Goal: Information Seeking & Learning: Learn about a topic

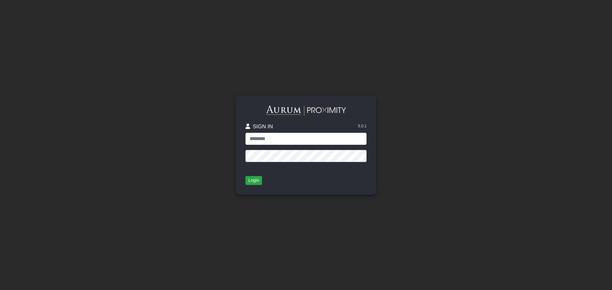
click at [271, 145] on div "SIGN IN 5.0.1" at bounding box center [305, 137] width 121 height 62
click at [279, 140] on input "text" at bounding box center [305, 139] width 121 height 12
type input "**********"
click at [253, 183] on button "Login" at bounding box center [253, 180] width 17 height 9
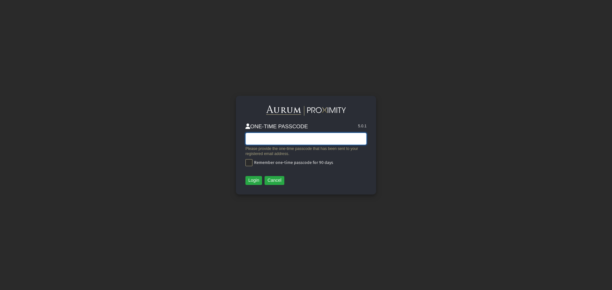
click at [267, 135] on input "text" at bounding box center [305, 139] width 121 height 12
click at [257, 179] on button "Login" at bounding box center [253, 180] width 17 height 9
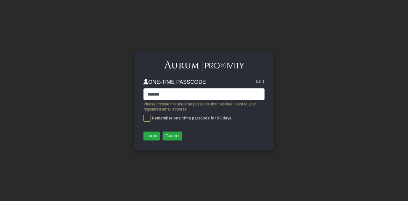
click at [210, 100] on div "****** Please provide the one-time passcode that has been sent to your register…" at bounding box center [203, 104] width 121 height 33
click at [224, 93] on input "******" at bounding box center [203, 94] width 121 height 12
drag, startPoint x: 211, startPoint y: 94, endPoint x: 73, endPoint y: 88, distance: 138.2
click at [73, 88] on div "ONE-TIME PASSCODE 5.0.1 ****** Please provide the one-time passcode that has be…" at bounding box center [203, 100] width 363 height 201
type input "******"
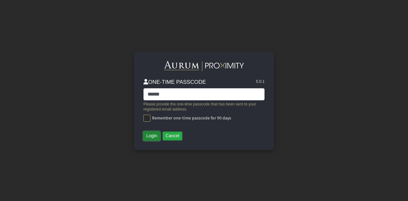
click at [154, 135] on button "Login" at bounding box center [151, 136] width 17 height 9
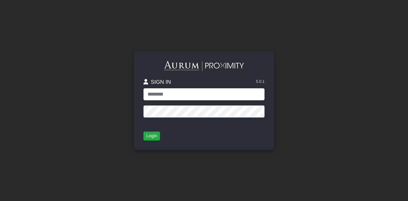
click at [183, 95] on input "text" at bounding box center [203, 94] width 121 height 12
type input "**********"
click at [152, 137] on button "Login" at bounding box center [151, 136] width 17 height 9
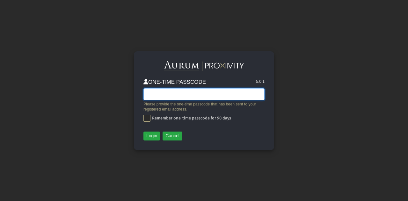
click at [185, 95] on input "text" at bounding box center [203, 94] width 121 height 12
type input "******"
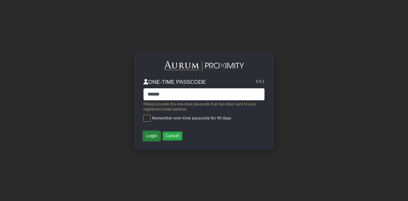
click at [154, 137] on button "Login" at bounding box center [151, 136] width 17 height 9
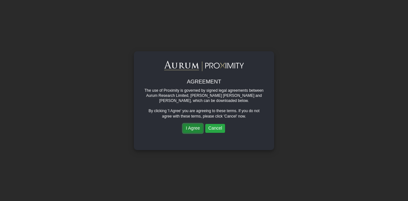
click at [190, 128] on button "I Agree" at bounding box center [193, 128] width 20 height 9
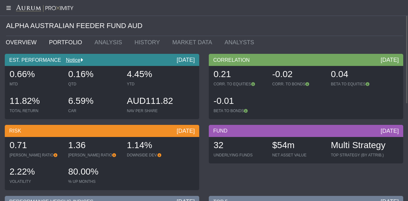
click at [60, 40] on link "PORTFOLIO" at bounding box center [67, 42] width 46 height 13
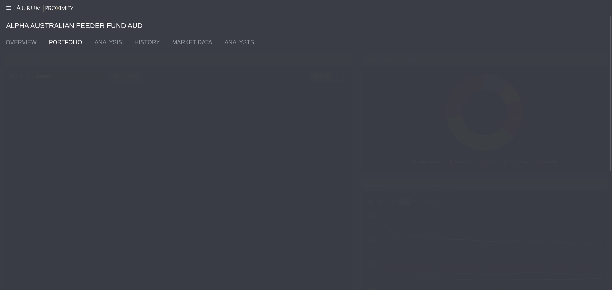
click at [121, 73] on div "Edit Columns" at bounding box center [125, 76] width 34 height 11
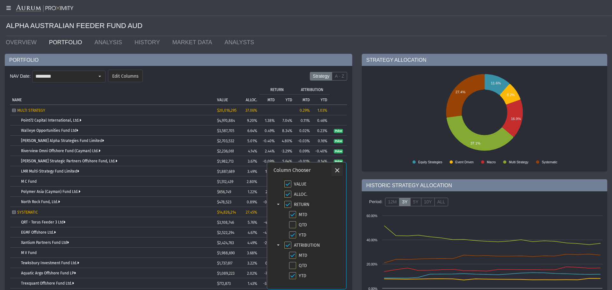
click at [337, 171] on icon "Close" at bounding box center [337, 171] width 6 height 6
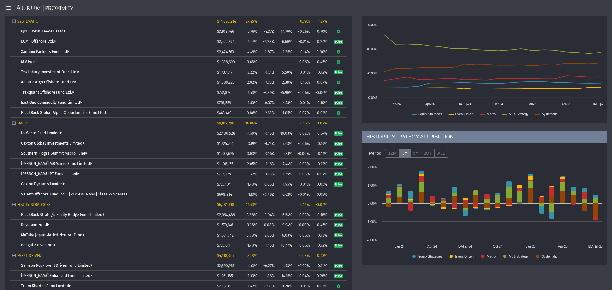
scroll to position [200, 0]
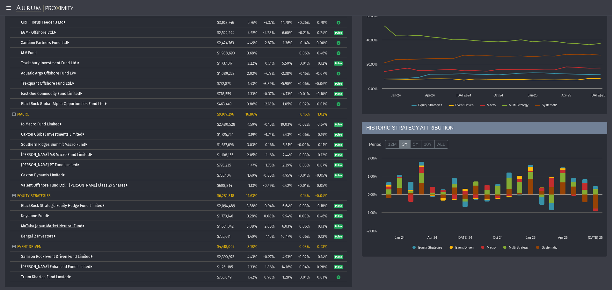
click at [62, 201] on link "MuTaka Japan Market Neutral Fund" at bounding box center [52, 226] width 63 height 4
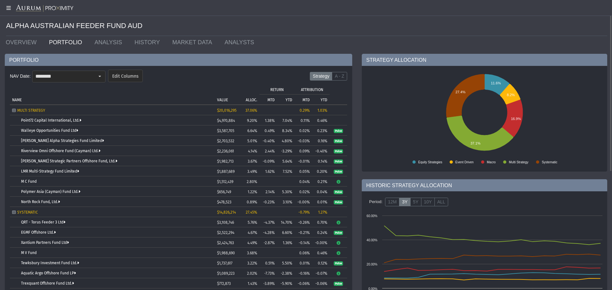
click at [288, 99] on p "YTD" at bounding box center [289, 100] width 7 height 4
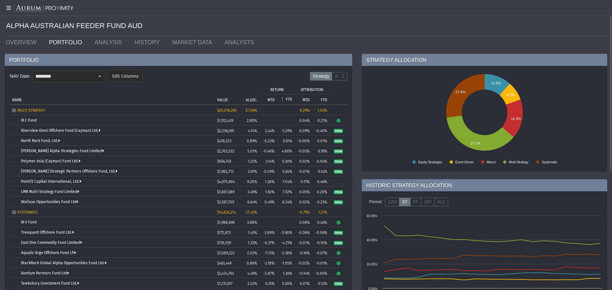
click at [288, 99] on p "YTD" at bounding box center [289, 99] width 7 height 4
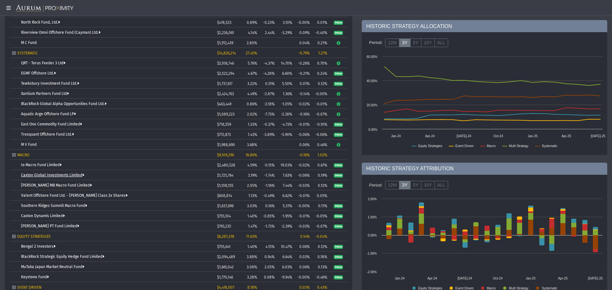
scroll to position [200, 0]
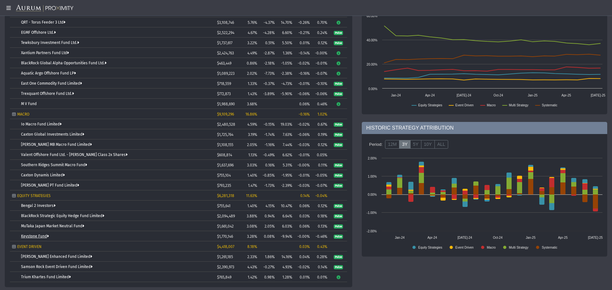
click at [46, 201] on link "Keystone Fund" at bounding box center [35, 236] width 28 height 4
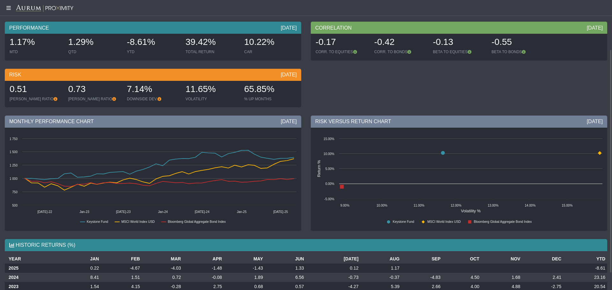
scroll to position [86, 0]
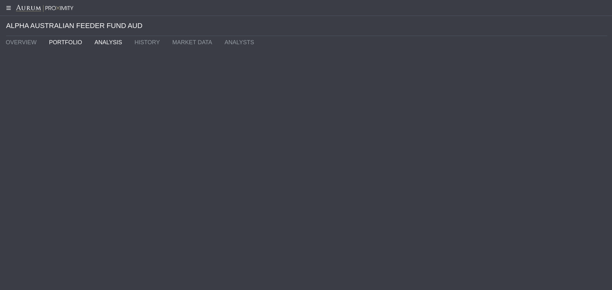
click at [105, 43] on link "ANALYSIS" at bounding box center [110, 42] width 40 height 13
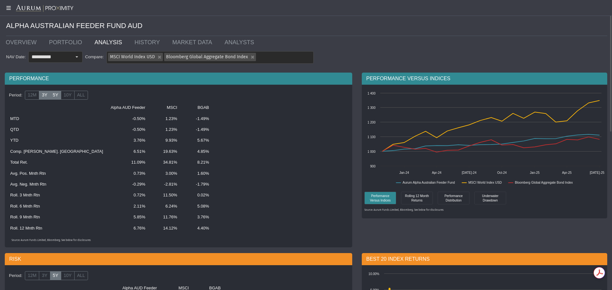
click at [46, 96] on label "3Y" at bounding box center [44, 95] width 11 height 9
click at [29, 96] on label "12M" at bounding box center [32, 95] width 14 height 9
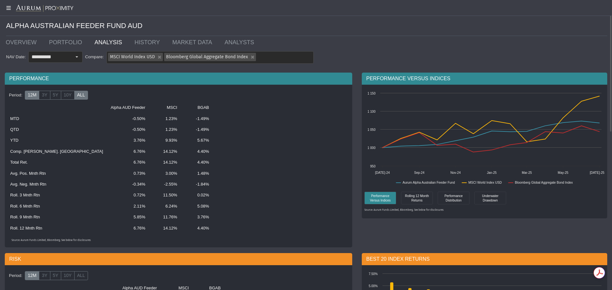
click at [77, 97] on label "ALL" at bounding box center [81, 95] width 14 height 9
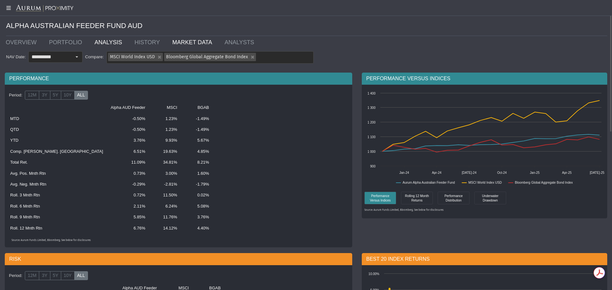
click at [191, 42] on link "MARKET DATA" at bounding box center [193, 42] width 52 height 13
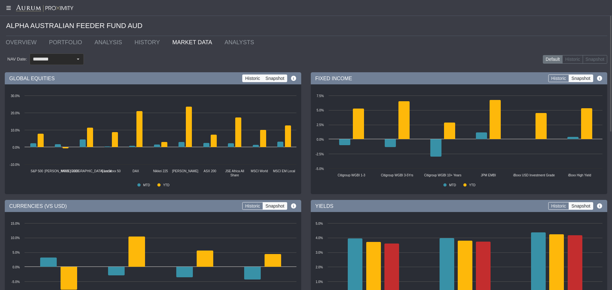
click at [254, 76] on label "Historic" at bounding box center [252, 79] width 21 height 8
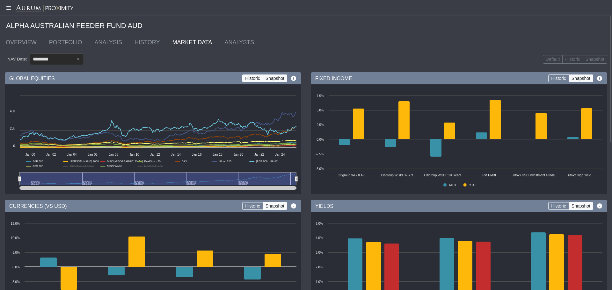
click at [267, 79] on label "Snapshot" at bounding box center [275, 79] width 25 height 8
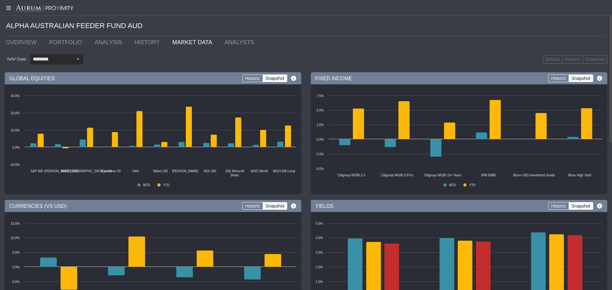
click at [294, 78] on icon at bounding box center [293, 78] width 6 height 5
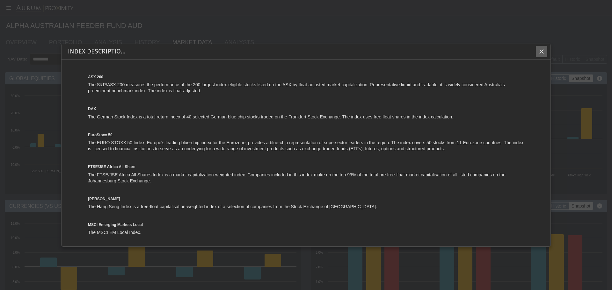
click at [408, 51] on icon "Close" at bounding box center [542, 52] width 6 height 6
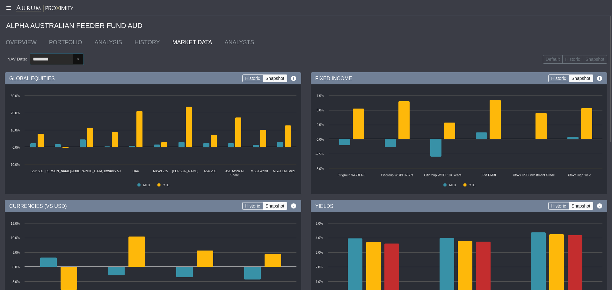
click at [73, 58] on div "Select" at bounding box center [78, 59] width 11 height 11
click at [106, 39] on link "ANALYSIS" at bounding box center [110, 42] width 40 height 13
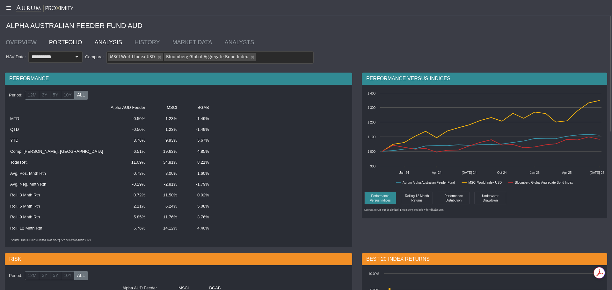
click at [52, 44] on link "PORTFOLIO" at bounding box center [67, 42] width 46 height 13
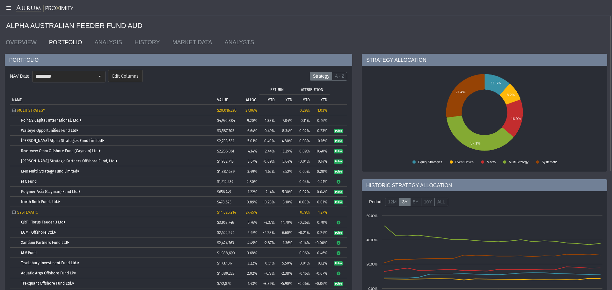
click at [326, 100] on p "YTD" at bounding box center [324, 100] width 7 height 4
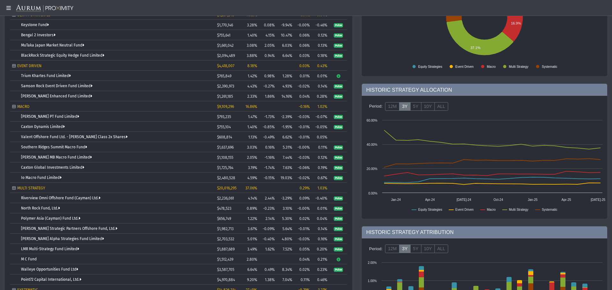
scroll to position [200, 0]
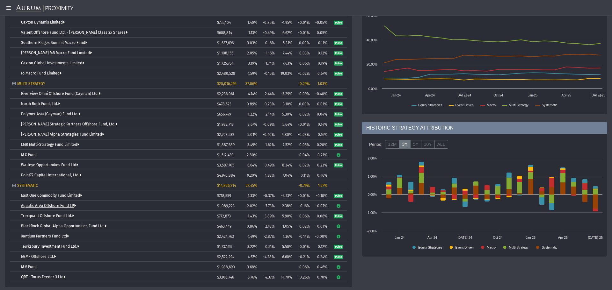
click at [53, 201] on link "Aquatic Argo Offshore Fund LP" at bounding box center [48, 206] width 55 height 4
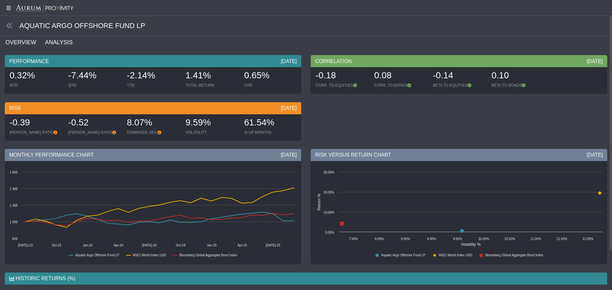
click at [60, 40] on link "ANALYSIS" at bounding box center [62, 42] width 36 height 13
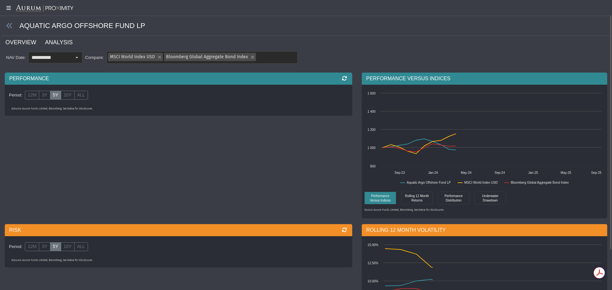
click at [16, 40] on link "OVERVIEW" at bounding box center [25, 42] width 40 height 13
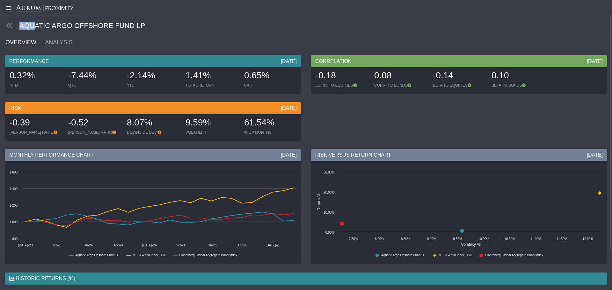
drag, startPoint x: 135, startPoint y: 24, endPoint x: 34, endPoint y: 25, distance: 101.1
click at [34, 25] on div "AQUATIC ARGO OFFSHORE FUND LP" at bounding box center [306, 26] width 611 height 20
drag, startPoint x: 20, startPoint y: 27, endPoint x: 123, endPoint y: 27, distance: 103.0
click at [123, 27] on div "AQUATIC ARGO OFFSHORE FUND LP" at bounding box center [306, 26] width 611 height 20
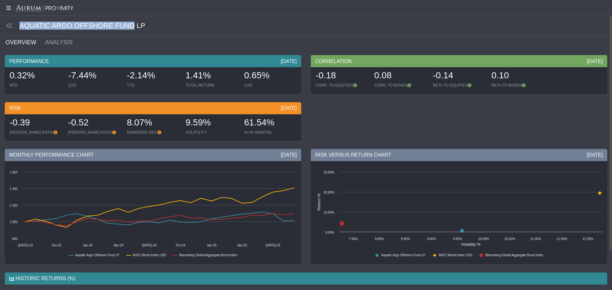
copy div "AQUATIC ARGO OFFSHORE FUND"
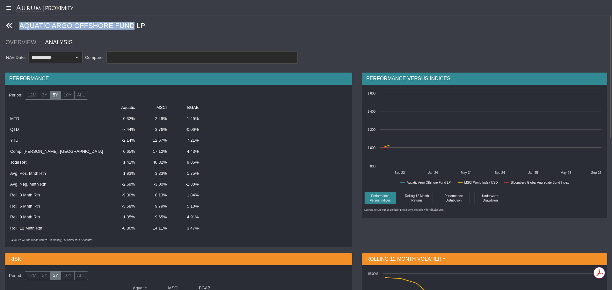
click at [10, 24] on icon at bounding box center [9, 25] width 7 height 7
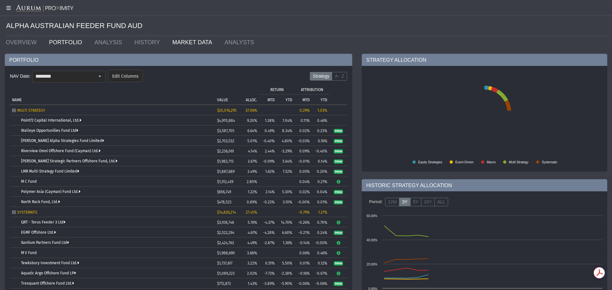
click at [188, 43] on link "MARKET DATA" at bounding box center [193, 42] width 52 height 13
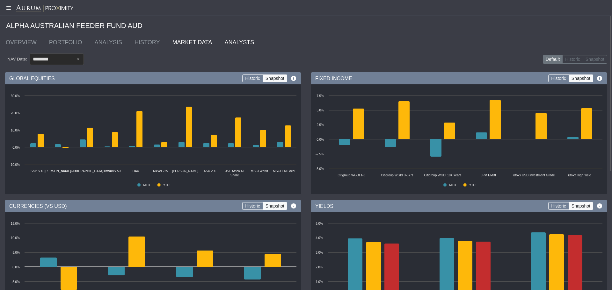
click at [220, 42] on link "ANALYSTS" at bounding box center [241, 42] width 42 height 13
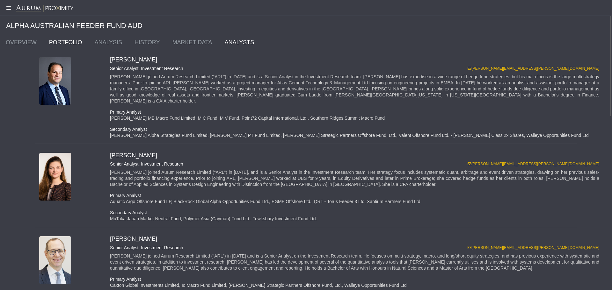
click at [55, 42] on link "PORTFOLIO" at bounding box center [67, 42] width 46 height 13
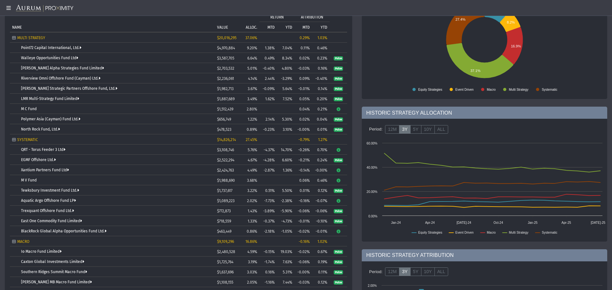
scroll to position [200, 0]
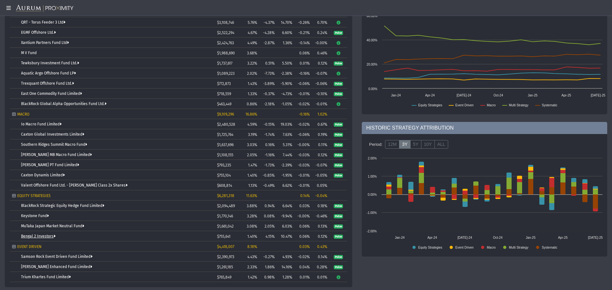
click at [45, 201] on link "Bengal 2 Investors" at bounding box center [38, 236] width 34 height 4
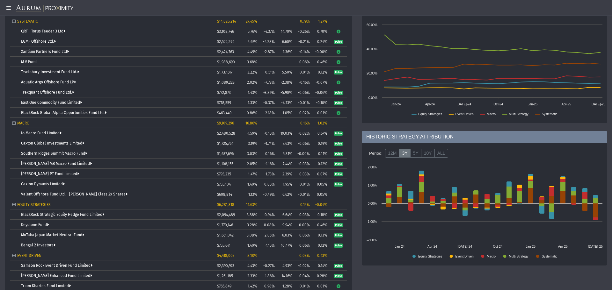
scroll to position [200, 0]
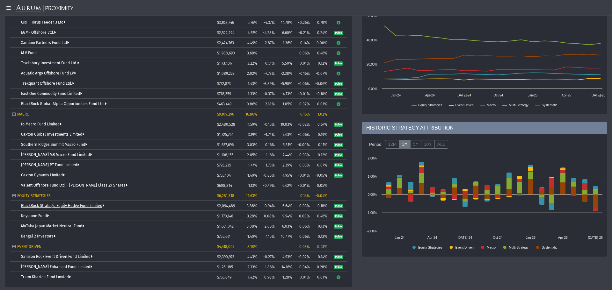
click at [40, 201] on link "BlackRock Strategic Equity Hedge Fund Limited" at bounding box center [62, 206] width 83 height 4
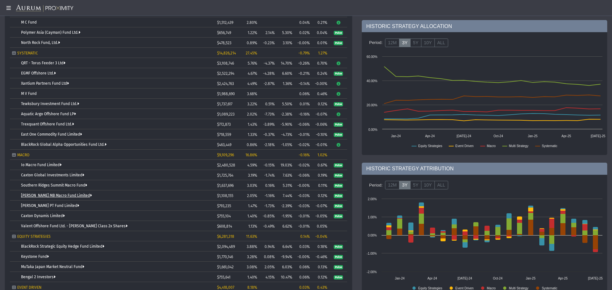
scroll to position [200, 0]
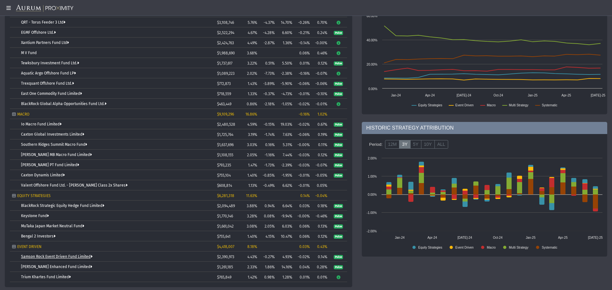
click at [62, 201] on link "Samson Rock Event Driven Fund Limited" at bounding box center [56, 257] width 71 height 4
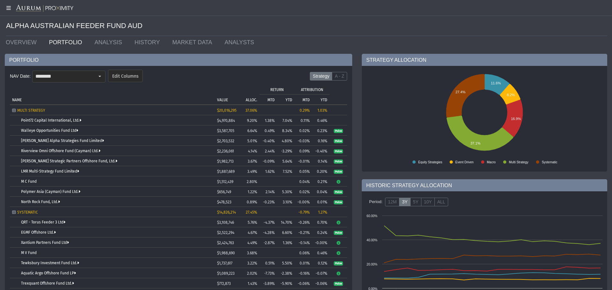
scroll to position [96, 0]
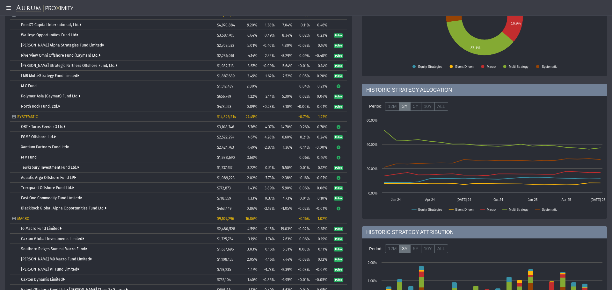
click at [340, 188] on span "Pulse" at bounding box center [338, 188] width 9 height 4
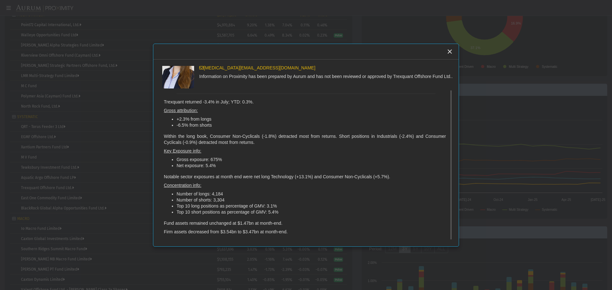
scroll to position [0, 0]
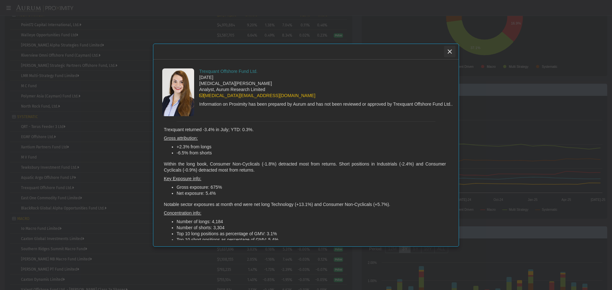
click at [408, 53] on icon "Close" at bounding box center [450, 52] width 6 height 6
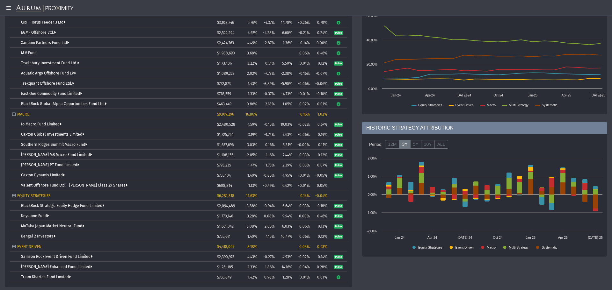
scroll to position [136, 0]
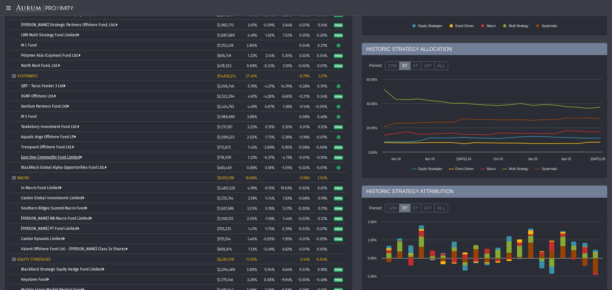
click at [64, 155] on link "East One Commodity Fund Limited" at bounding box center [51, 157] width 61 height 4
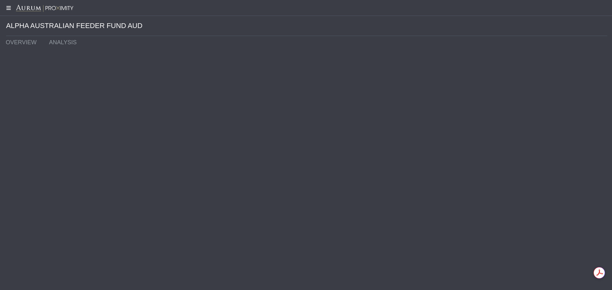
click at [10, 8] on icon at bounding box center [8, 7] width 16 height 5
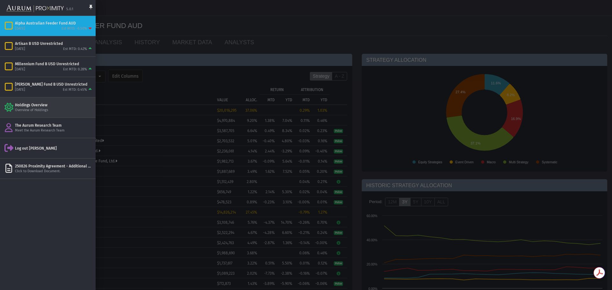
click at [64, 103] on div "Holdings Overview" at bounding box center [54, 105] width 78 height 5
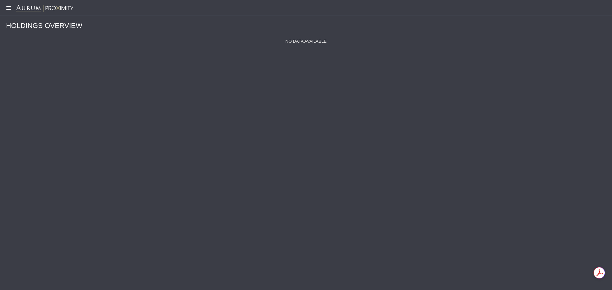
click at [8, 7] on icon at bounding box center [8, 7] width 16 height 5
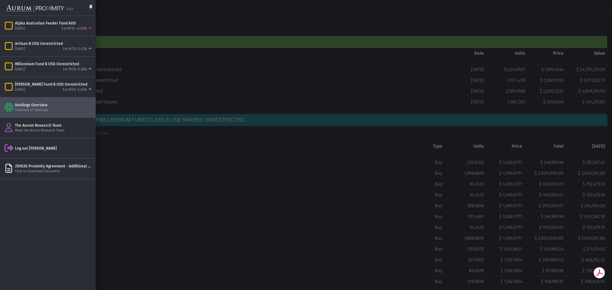
click at [311, 146] on div at bounding box center [306, 145] width 612 height 290
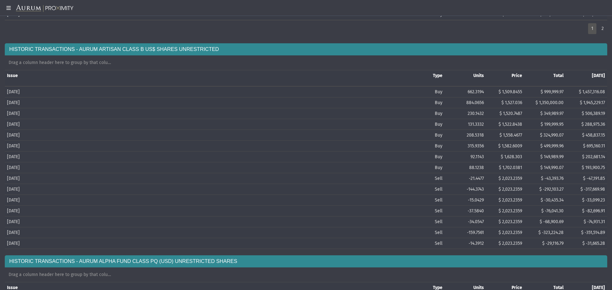
scroll to position [663, 0]
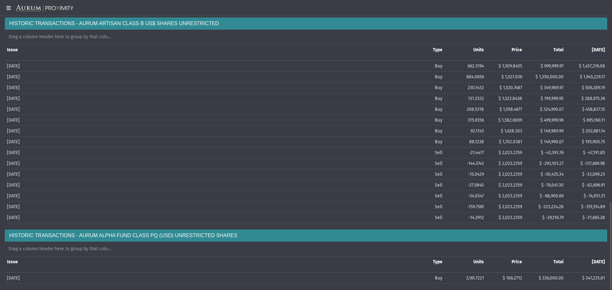
click at [6, 9] on icon at bounding box center [8, 7] width 16 height 5
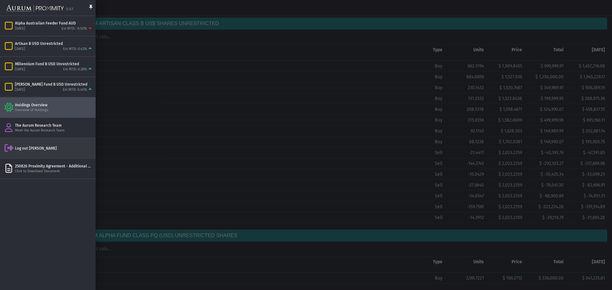
click at [57, 145] on div "Log out Sid Raghuraman" at bounding box center [48, 148] width 96 height 20
